Goal: Find specific page/section: Find specific page/section

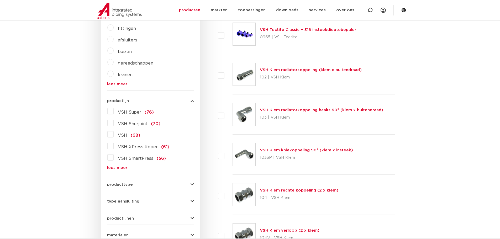
scroll to position [131, 0]
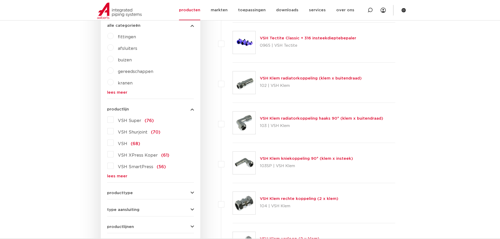
click at [114, 152] on label "VSH XPress Koper (61)" at bounding box center [142, 154] width 56 height 8
click at [0, 0] on input "VSH XPress Koper (61)" at bounding box center [0, 0] width 0 height 0
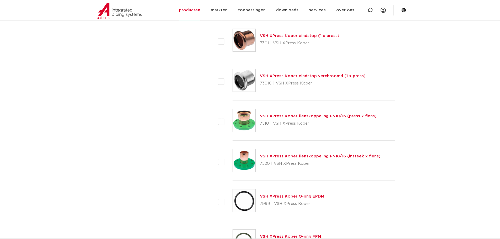
scroll to position [2271, 0]
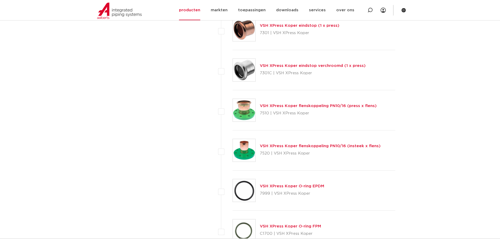
click at [294, 105] on link "VSH XPress Koper flenskoppeling PN10/16 (press x flens)" at bounding box center [318, 106] width 117 height 4
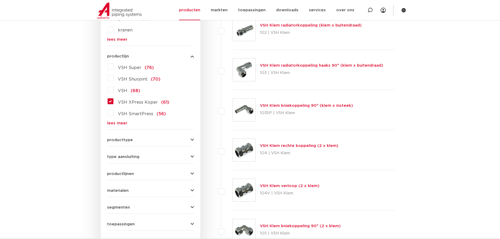
scroll to position [172, 0]
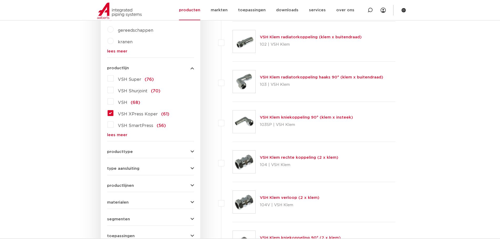
click at [114, 113] on label "VSH XPress Koper (61)" at bounding box center [142, 113] width 56 height 8
click at [0, 0] on input "VSH XPress Koper (61)" at bounding box center [0, 0] width 0 height 0
click at [114, 112] on label "VSH XPress Koper (61)" at bounding box center [142, 113] width 56 height 8
click at [0, 0] on input "VSH XPress Koper (61)" at bounding box center [0, 0] width 0 height 0
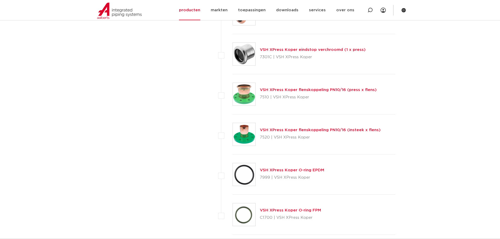
scroll to position [2286, 0]
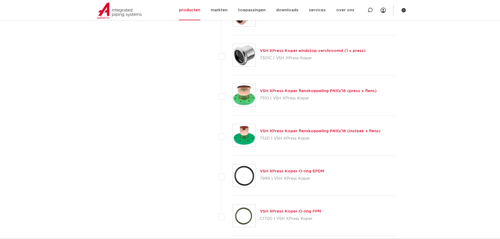
click at [295, 131] on link "VSH XPress Koper flenskoppeling PN10/16 (insteek x flens)" at bounding box center [320, 131] width 121 height 4
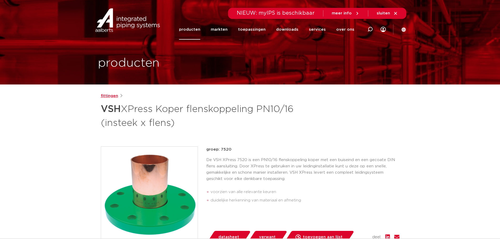
click at [112, 95] on link "fittingen" at bounding box center [109, 96] width 17 height 6
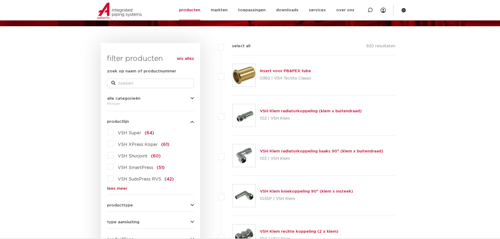
scroll to position [56, 0]
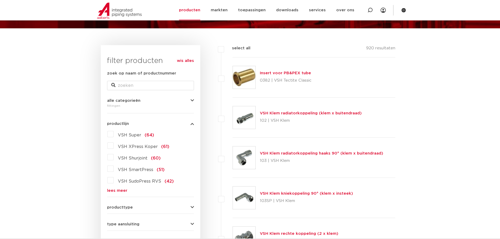
click at [120, 190] on link "lees meer" at bounding box center [150, 191] width 87 height 4
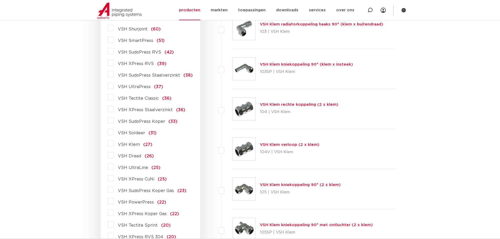
scroll to position [187, 0]
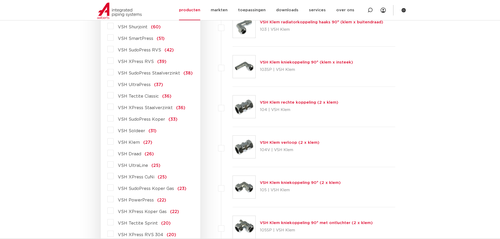
click at [114, 154] on label "VSH Draad (26)" at bounding box center [134, 153] width 40 height 8
click at [0, 0] on input "VSH Draad (26)" at bounding box center [0, 0] width 0 height 0
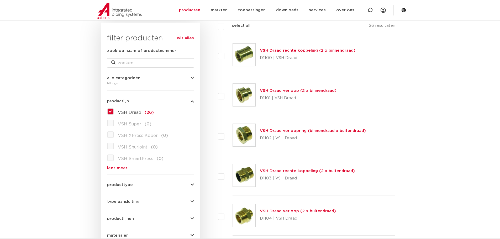
scroll to position [105, 0]
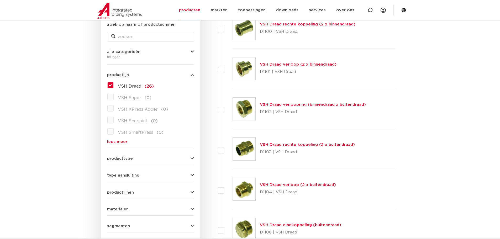
click at [114, 85] on label "VSH Draad (26)" at bounding box center [134, 85] width 40 height 8
click at [0, 0] on input "VSH Draad (26)" at bounding box center [0, 0] width 0 height 0
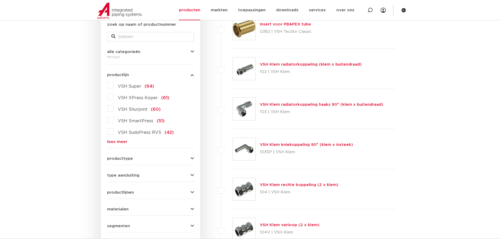
scroll to position [105, 0]
click at [192, 157] on icon "button" at bounding box center [191, 159] width 3 height 4
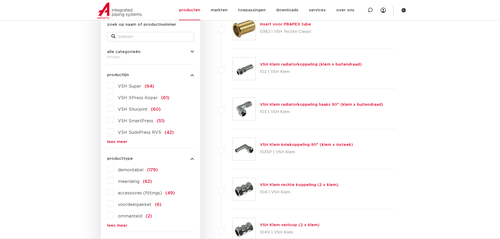
click at [191, 159] on icon "button" at bounding box center [191, 159] width 3 height 4
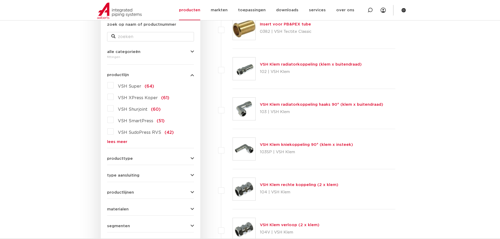
click at [193, 175] on icon "button" at bounding box center [191, 175] width 3 height 4
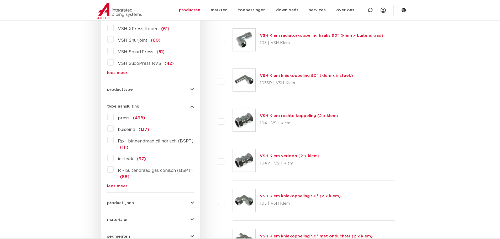
scroll to position [184, 0]
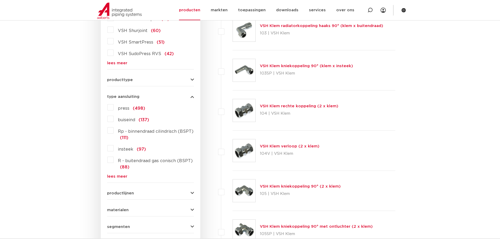
click at [192, 96] on icon "button" at bounding box center [191, 97] width 3 height 4
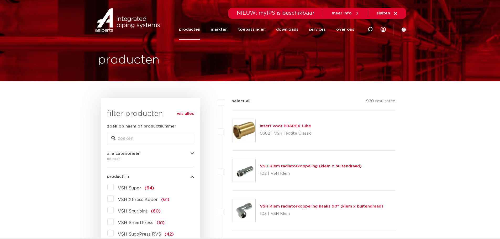
scroll to position [0, 0]
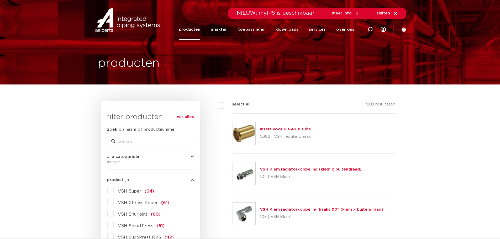
click at [372, 29] on icon at bounding box center [369, 29] width 5 height 5
type input "flens"
click button "Zoeken" at bounding box center [0, 0] width 0 height 0
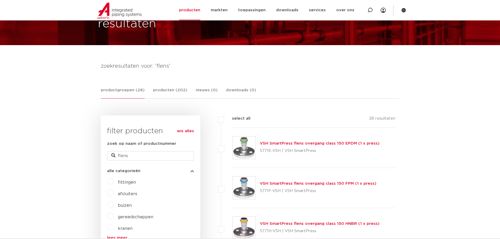
scroll to position [26, 0]
